Goal: Task Accomplishment & Management: Use online tool/utility

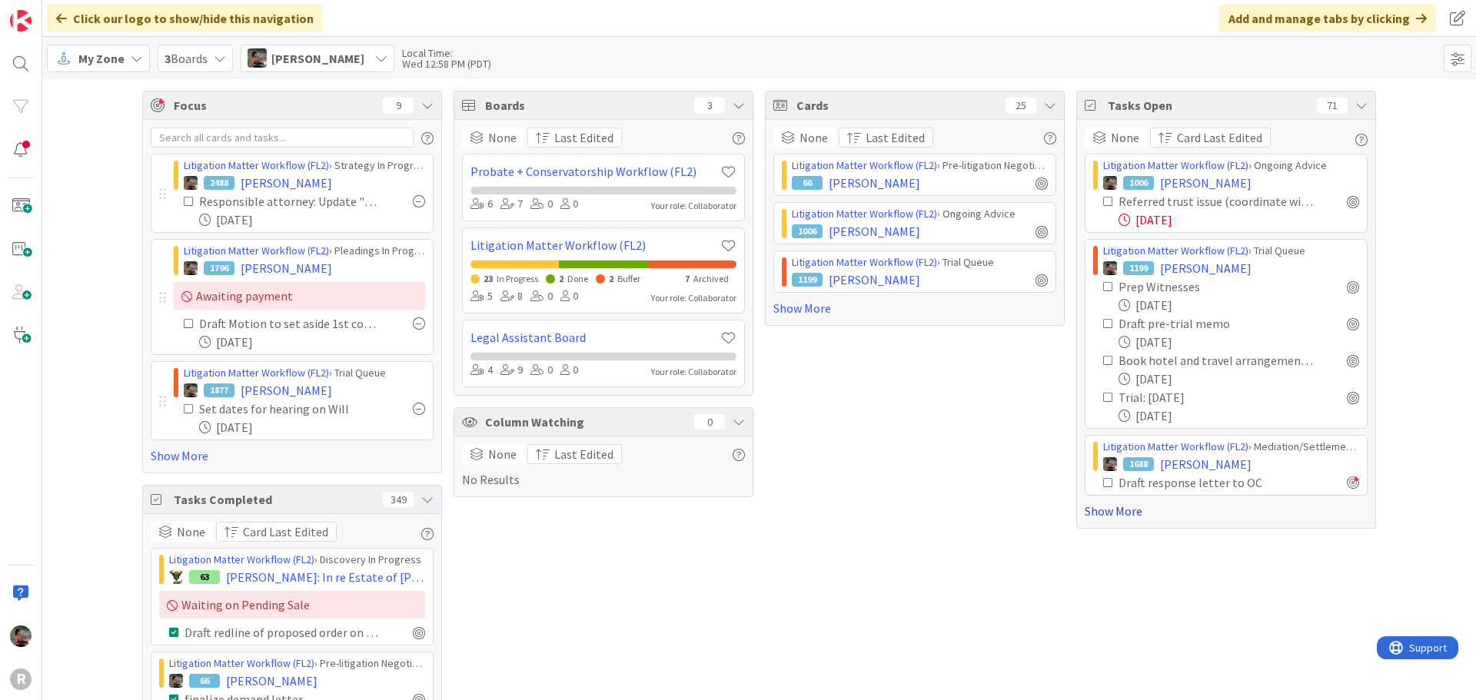
click at [1103, 510] on link "Show More" at bounding box center [1226, 511] width 283 height 18
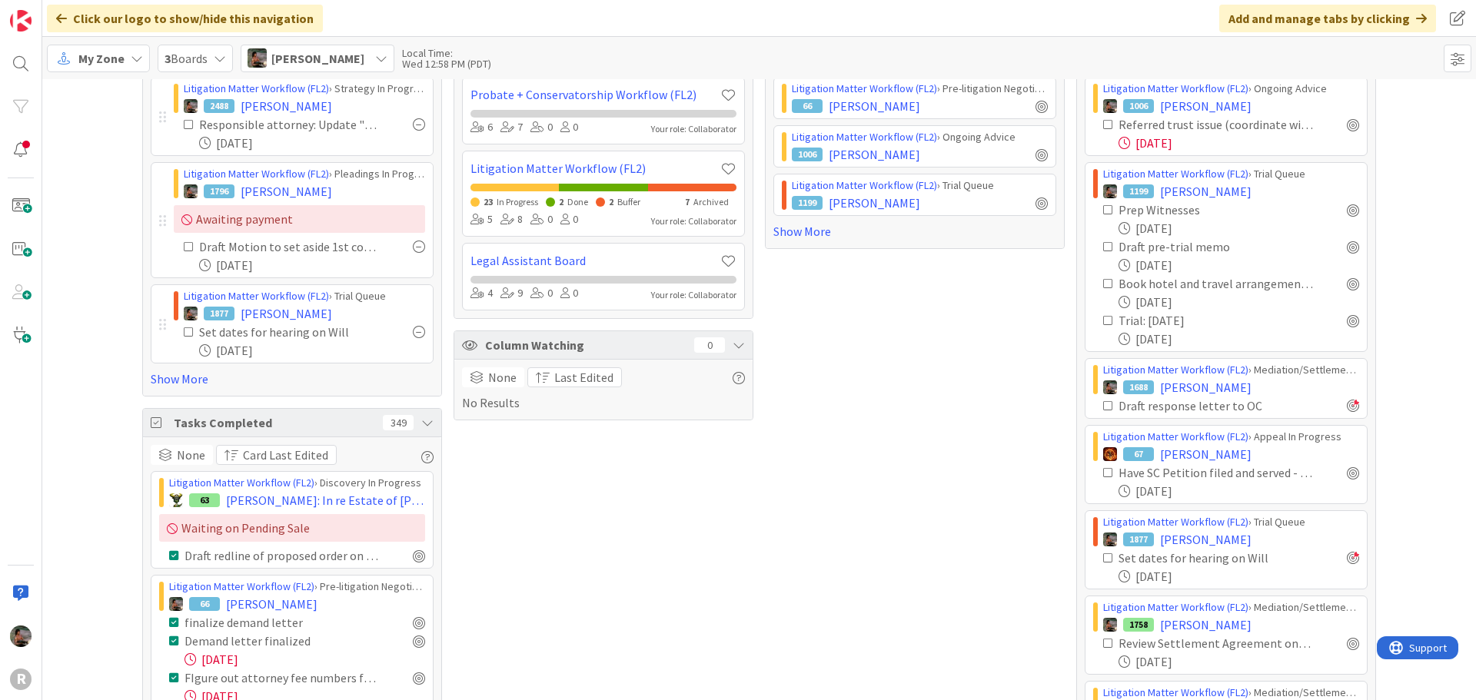
scroll to position [154, 0]
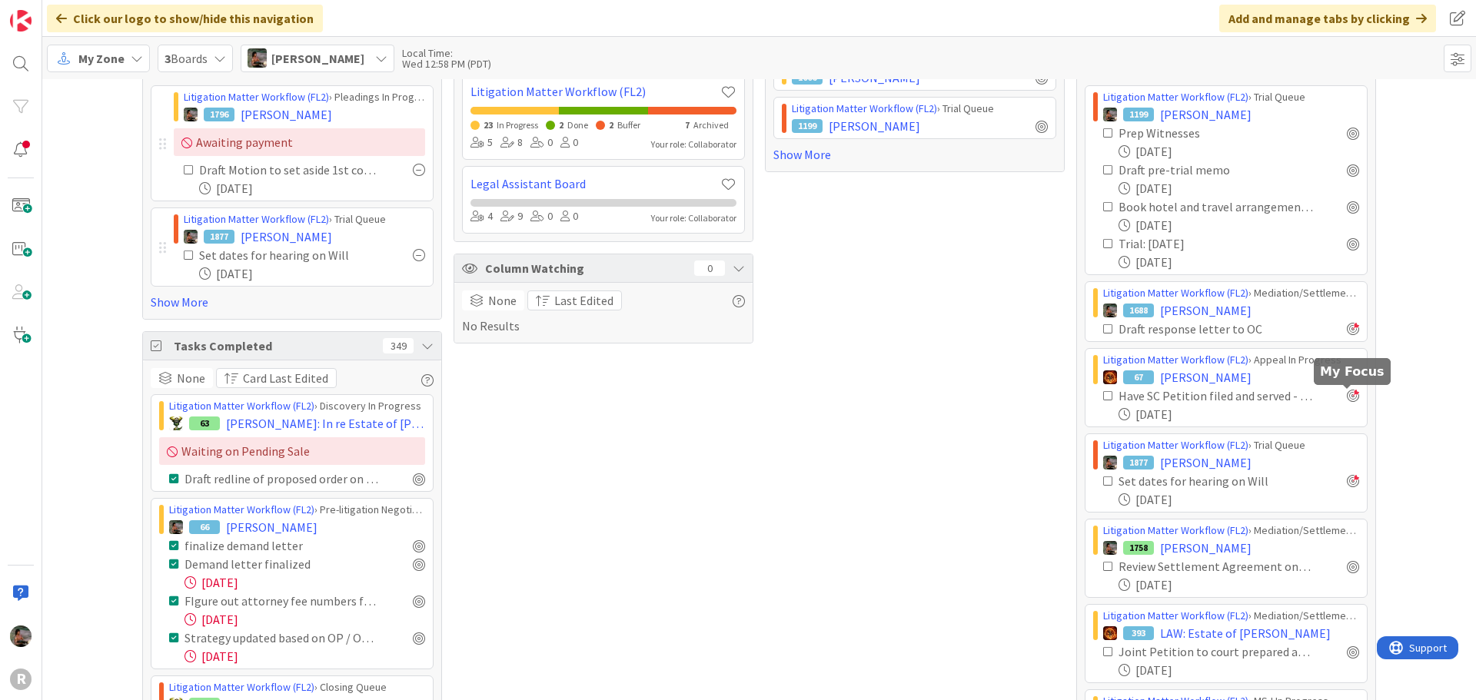
click at [1352, 400] on div at bounding box center [1353, 396] width 12 height 12
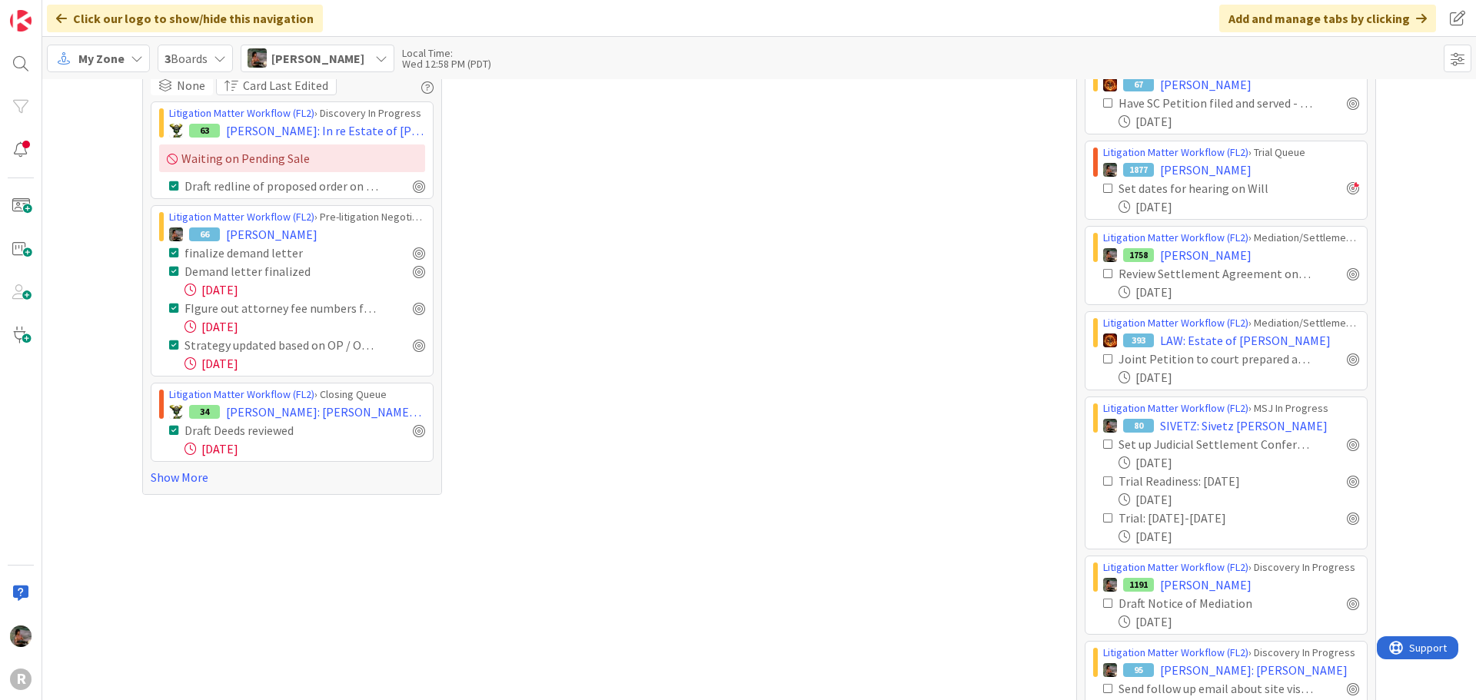
scroll to position [461, 0]
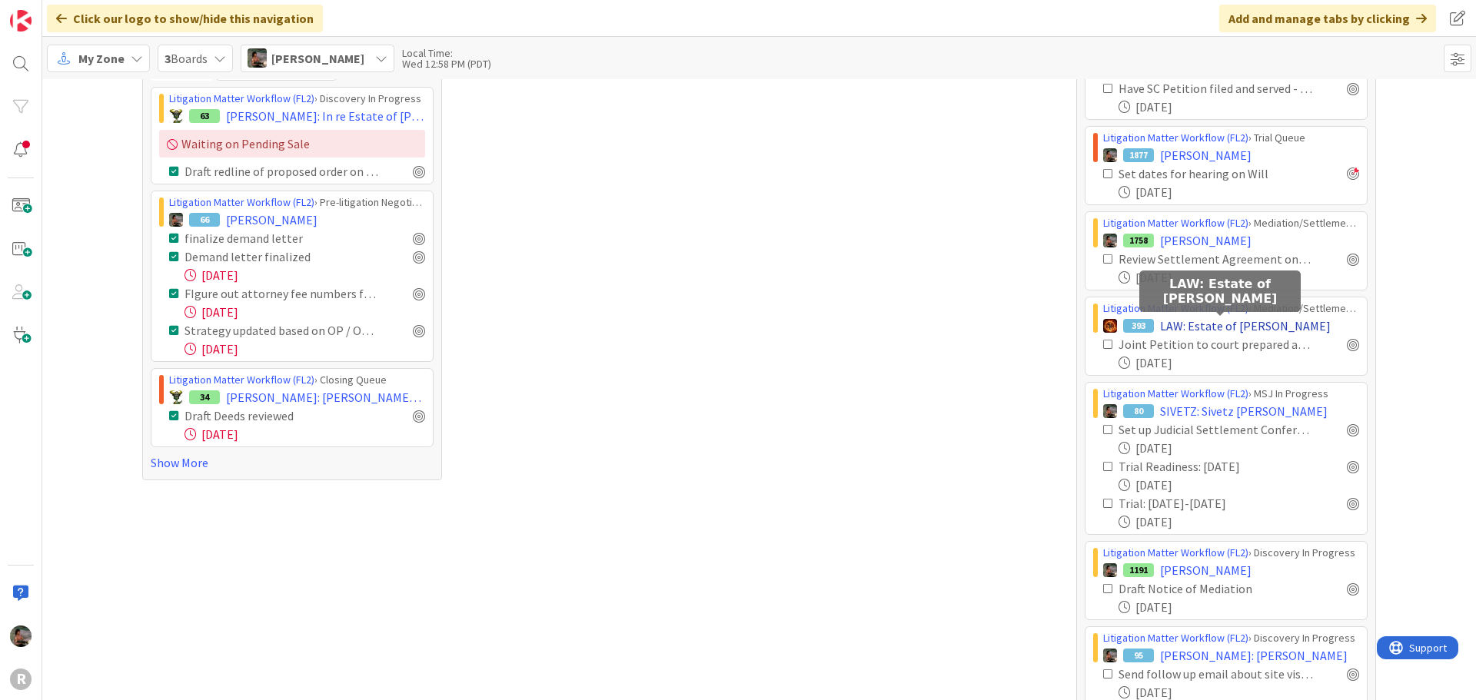
click at [1210, 329] on span "LAW: Estate of [PERSON_NAME]" at bounding box center [1245, 326] width 171 height 18
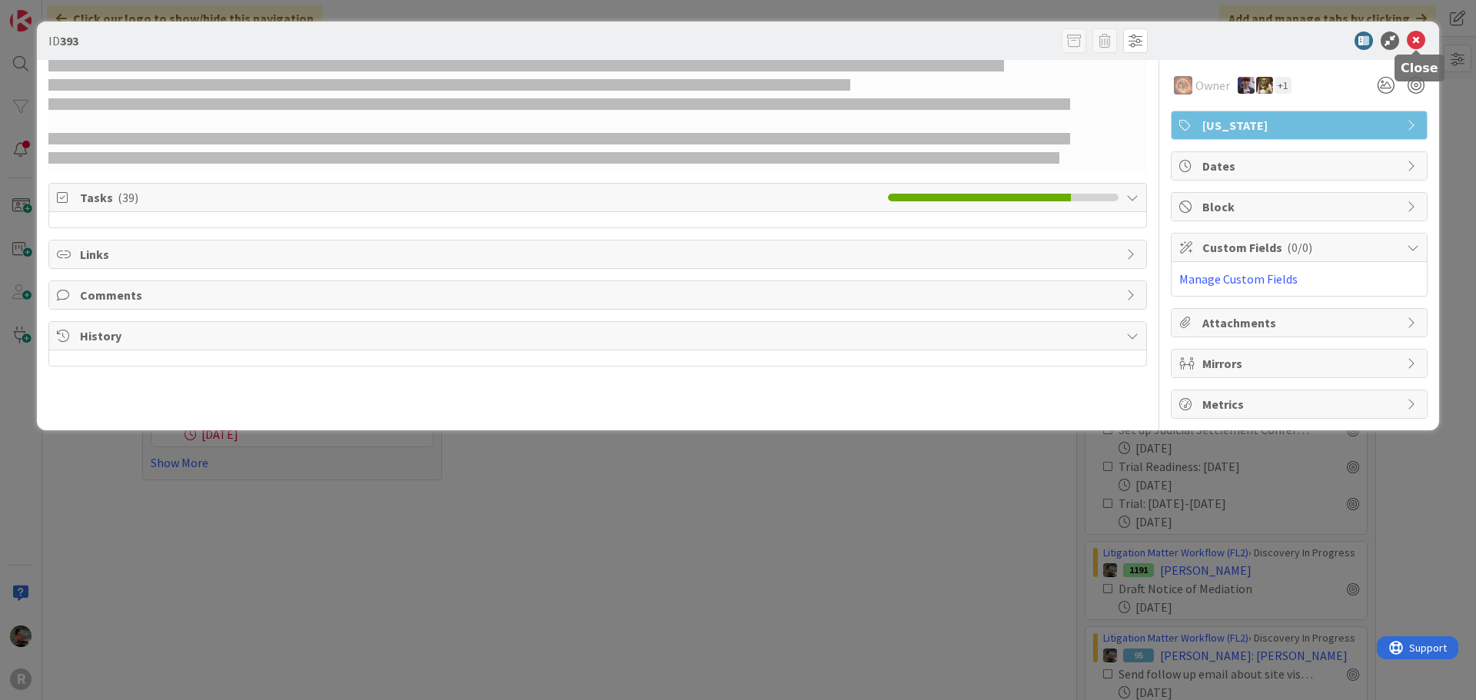
click at [1417, 38] on icon at bounding box center [1416, 41] width 18 height 18
